Goal: Complete application form

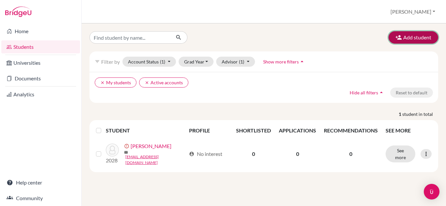
click at [397, 38] on icon "button" at bounding box center [398, 37] width 7 height 7
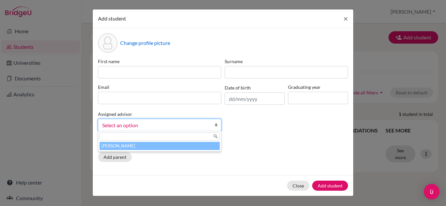
click at [154, 125] on span "Select an option" at bounding box center [155, 125] width 106 height 8
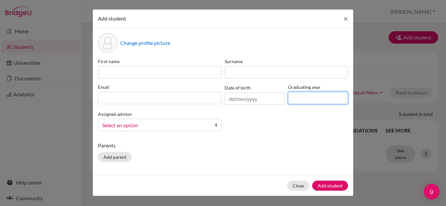
click at [299, 97] on input at bounding box center [318, 98] width 60 height 12
click at [279, 122] on div "First name Surname Email Date of birth Graduating year Assigned advisor [PERSON…" at bounding box center [222, 97] width 253 height 79
click at [292, 100] on input at bounding box center [318, 98] width 60 height 12
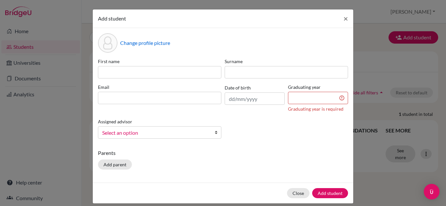
click at [269, 46] on div "Change profile picture" at bounding box center [223, 43] width 250 height 20
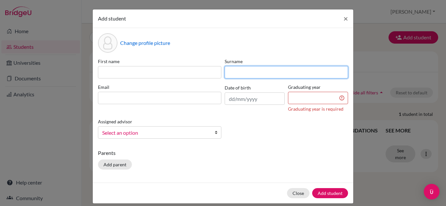
click at [234, 71] on input at bounding box center [285, 72] width 123 height 12
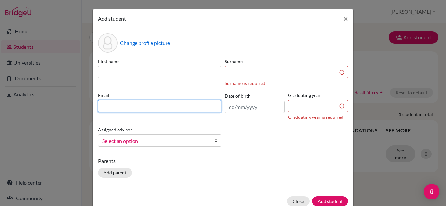
click at [164, 95] on div "Email" at bounding box center [159, 106] width 127 height 29
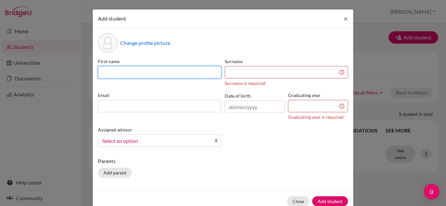
click at [149, 69] on input at bounding box center [159, 72] width 123 height 12
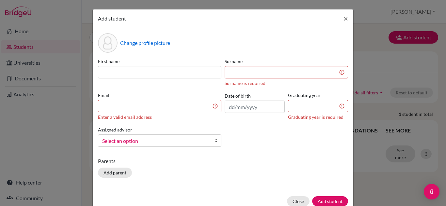
click at [257, 144] on div "First name Surname Surname is required Email Enter a valid email address Date o…" at bounding box center [222, 105] width 253 height 94
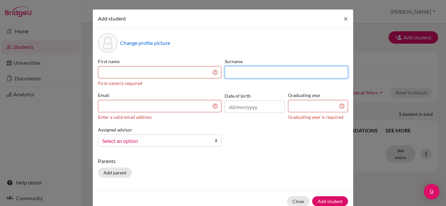
click at [251, 74] on input at bounding box center [285, 72] width 123 height 12
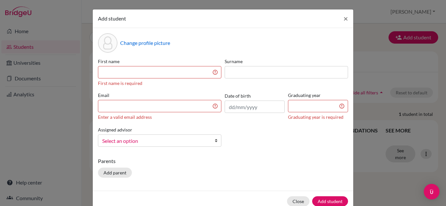
click at [264, 45] on div "Change profile picture" at bounding box center [223, 43] width 250 height 20
